Goal: Task Accomplishment & Management: Manage account settings

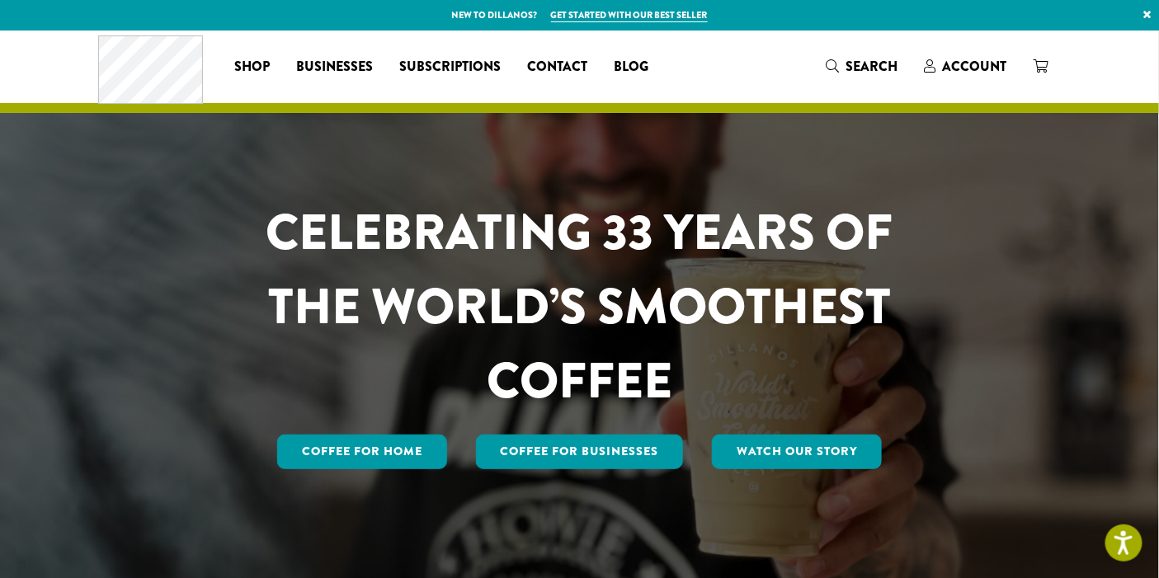
click at [978, 66] on span "Account" at bounding box center [974, 66] width 64 height 19
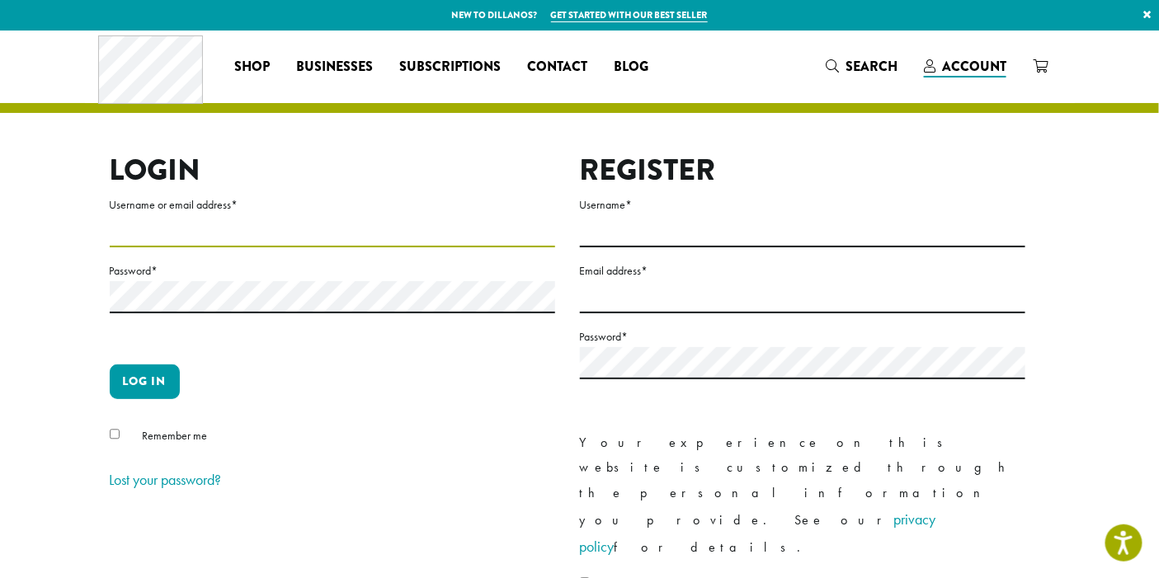
type input "**********"
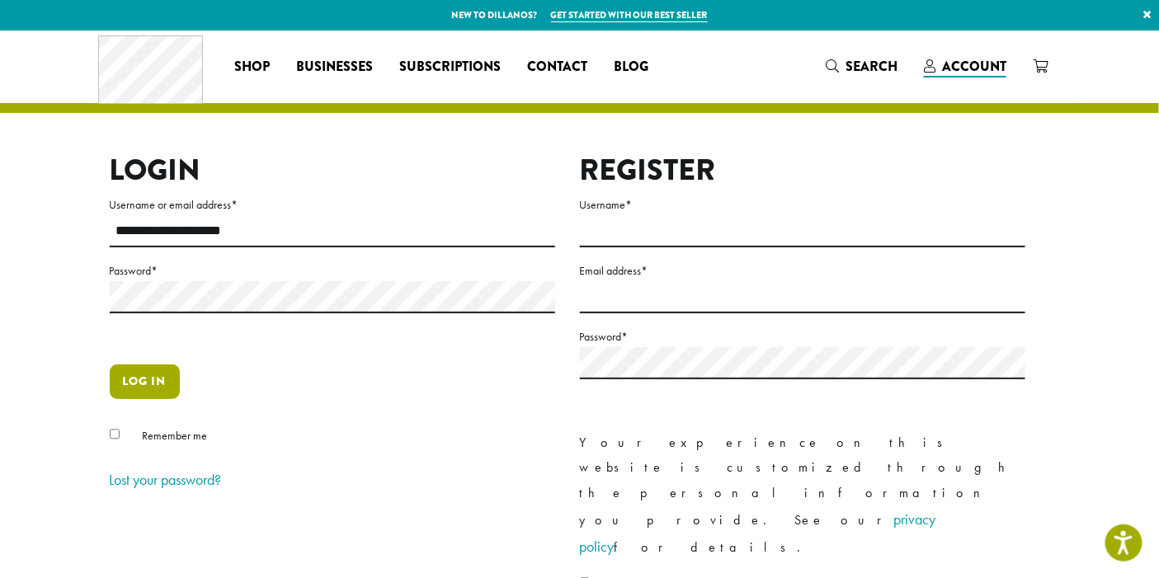
click at [147, 384] on button "Log in" at bounding box center [145, 382] width 70 height 35
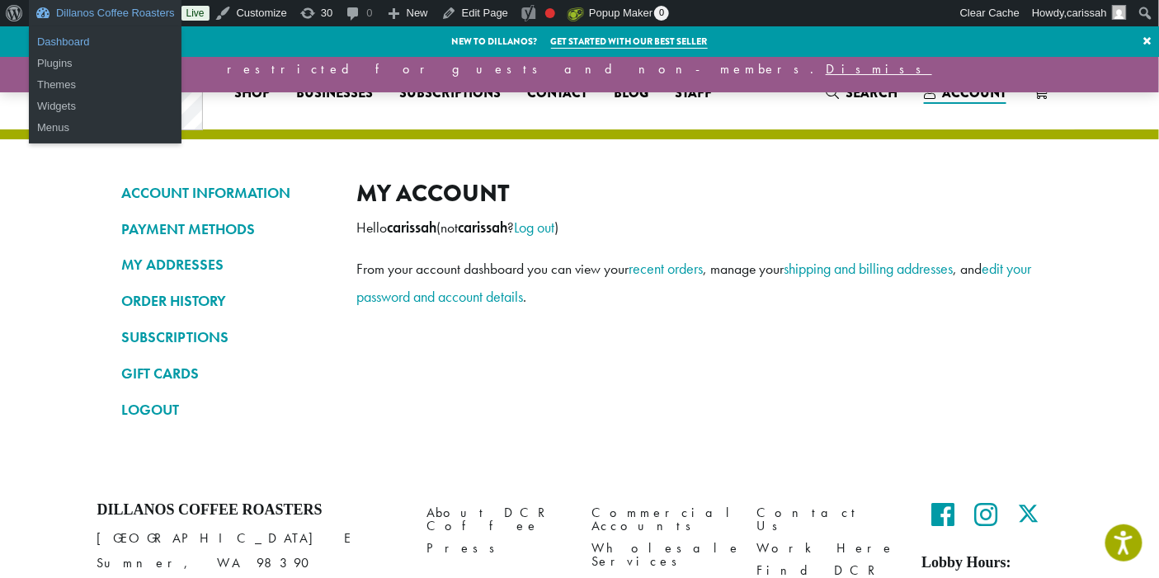
click at [71, 46] on link "Dashboard" at bounding box center [105, 41] width 153 height 21
